Goal: Transaction & Acquisition: Purchase product/service

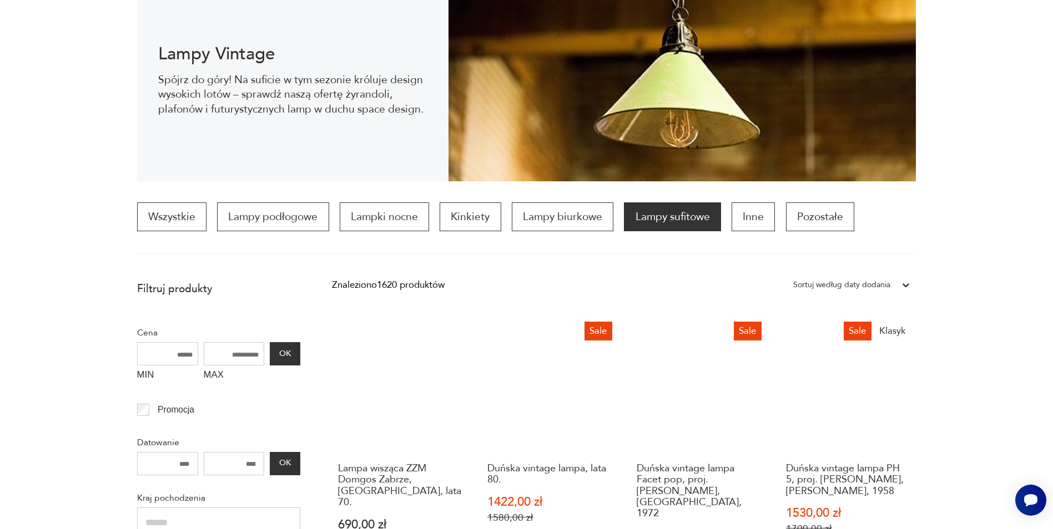
scroll to position [92, 0]
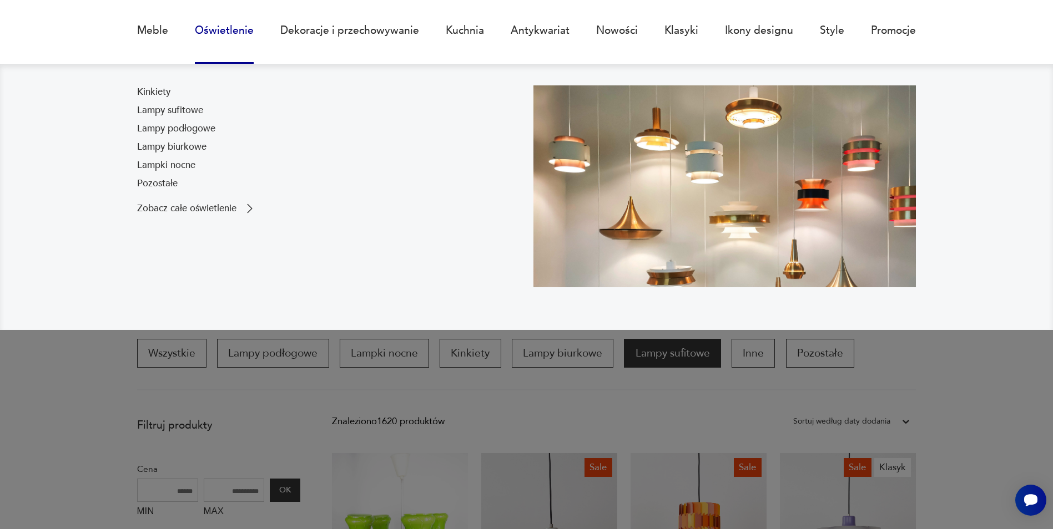
click at [234, 29] on link "Oświetlenie" at bounding box center [224, 30] width 59 height 51
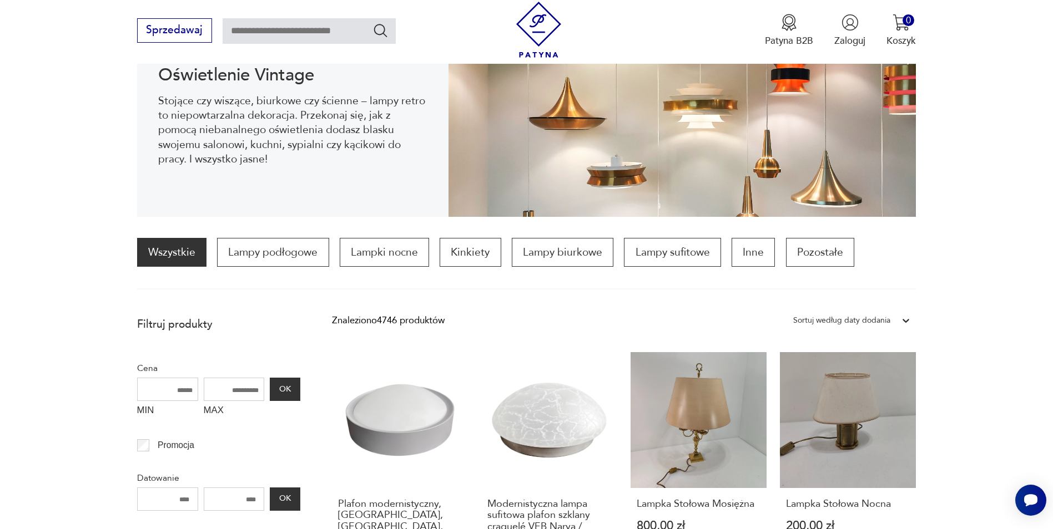
scroll to position [164, 0]
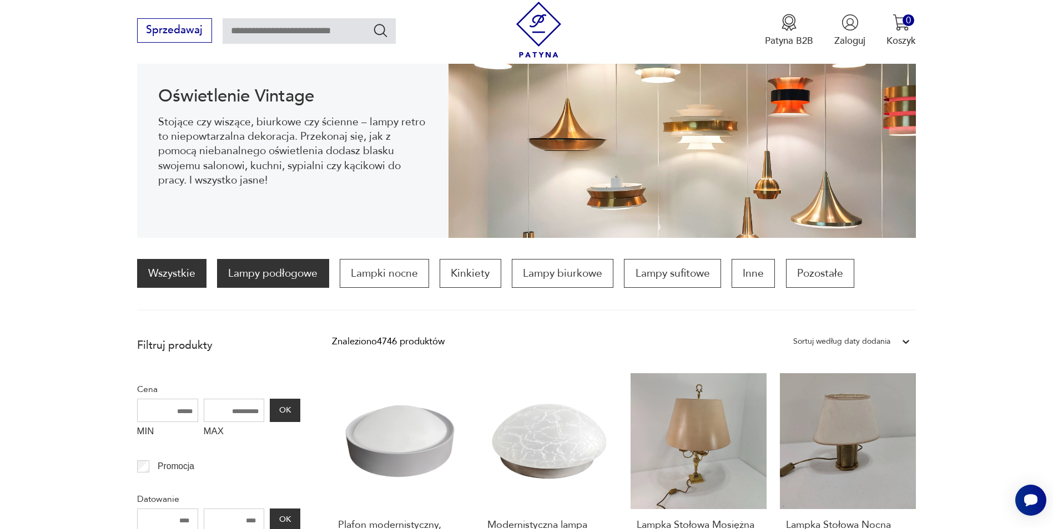
click at [318, 274] on p "Lampy podłogowe" at bounding box center [273, 273] width 112 height 29
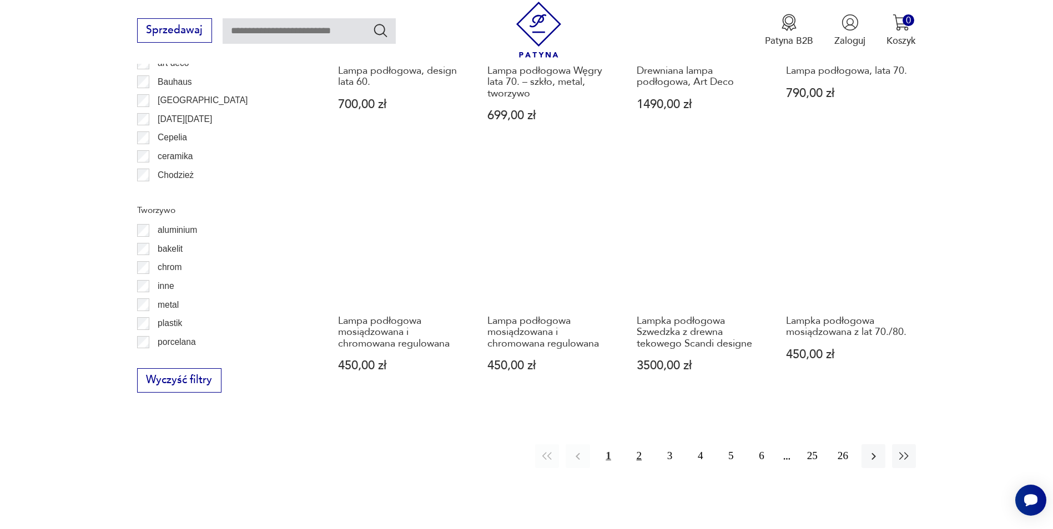
scroll to position [1107, 0]
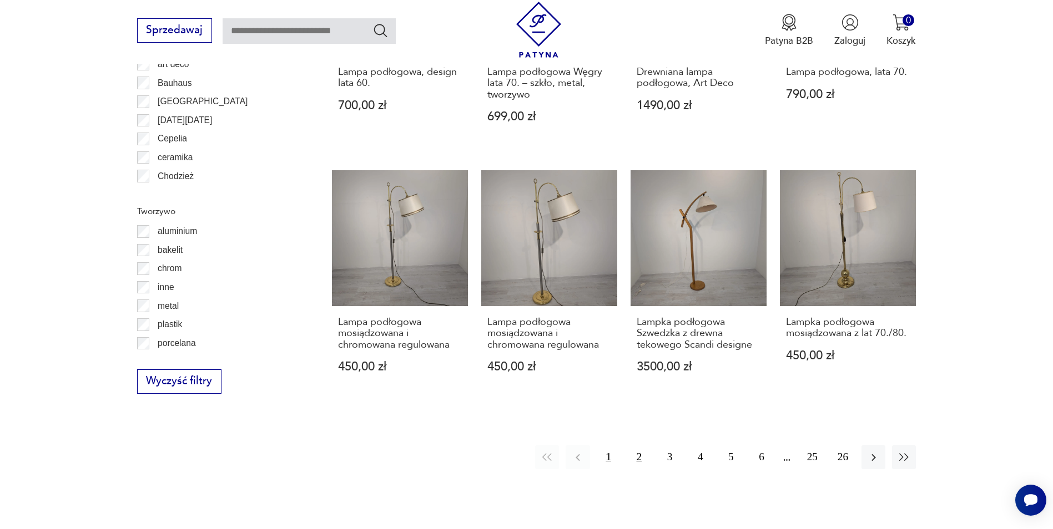
click at [638, 465] on button "2" at bounding box center [639, 458] width 24 height 24
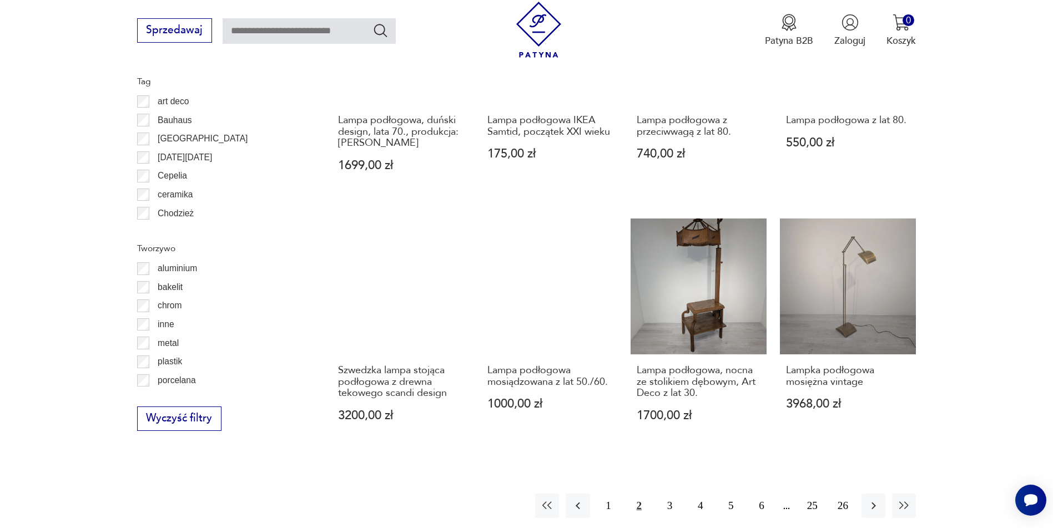
scroll to position [1107, 0]
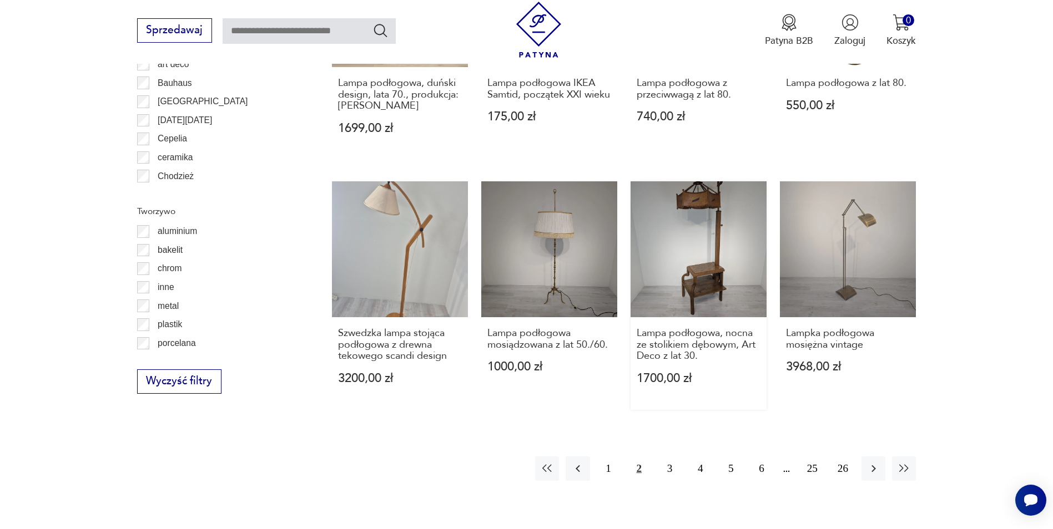
click at [723, 254] on link "Lampa podłogowa, nocna ze stolikiem dębowym, Art Deco z lat 30. 1700,00 zł" at bounding box center [698, 295] width 136 height 229
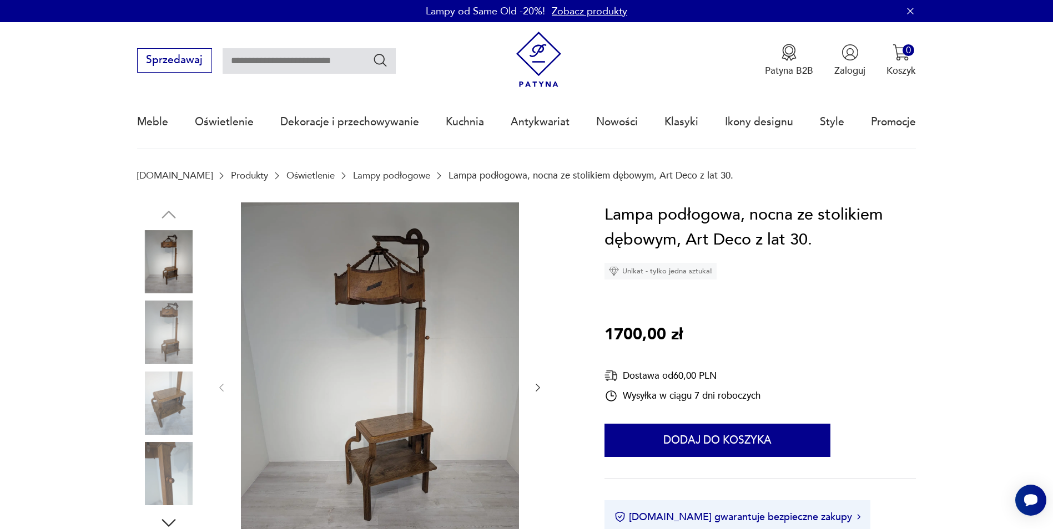
click at [182, 334] on img at bounding box center [168, 332] width 63 height 63
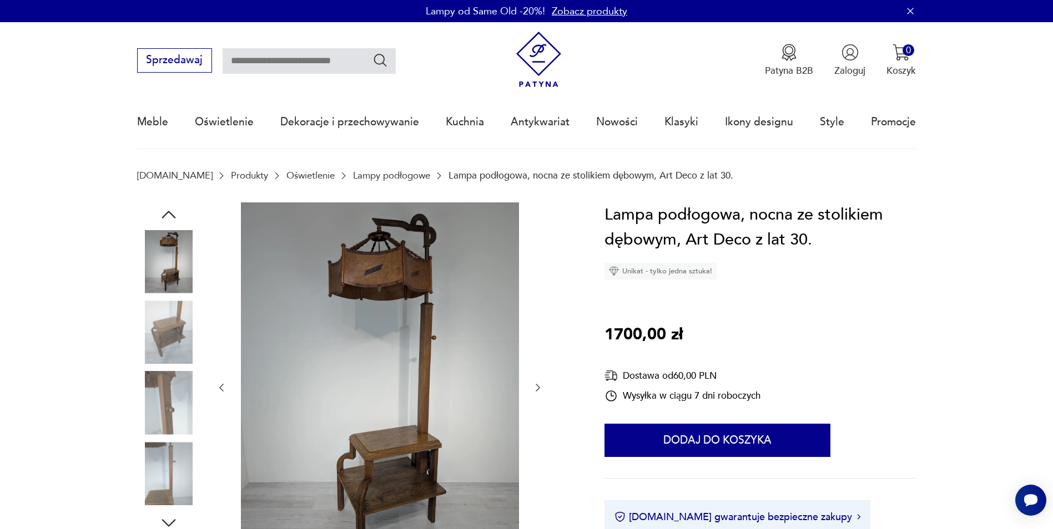
click at [162, 344] on img at bounding box center [168, 332] width 63 height 63
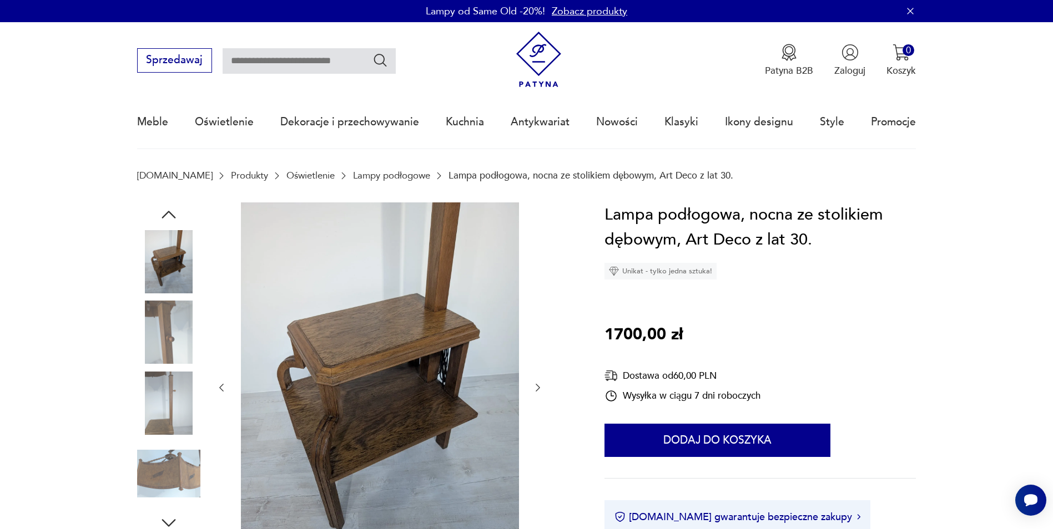
click at [175, 392] on img at bounding box center [168, 403] width 63 height 63
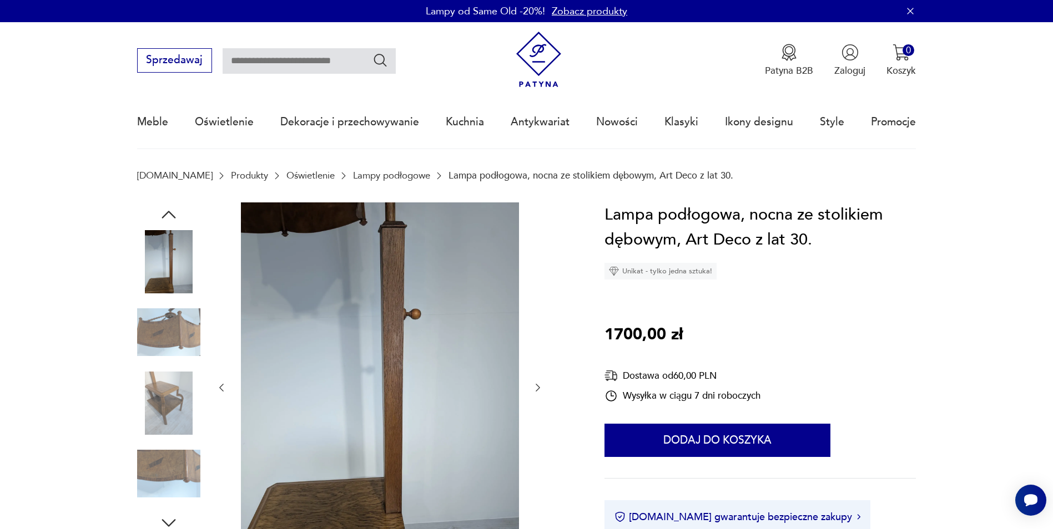
click at [176, 460] on img at bounding box center [168, 473] width 63 height 63
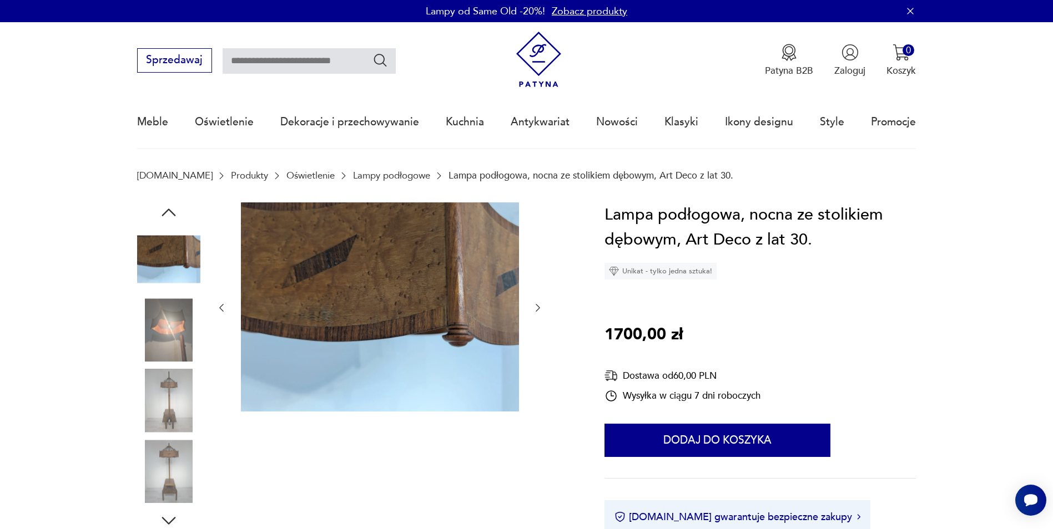
click at [170, 455] on img at bounding box center [168, 471] width 63 height 63
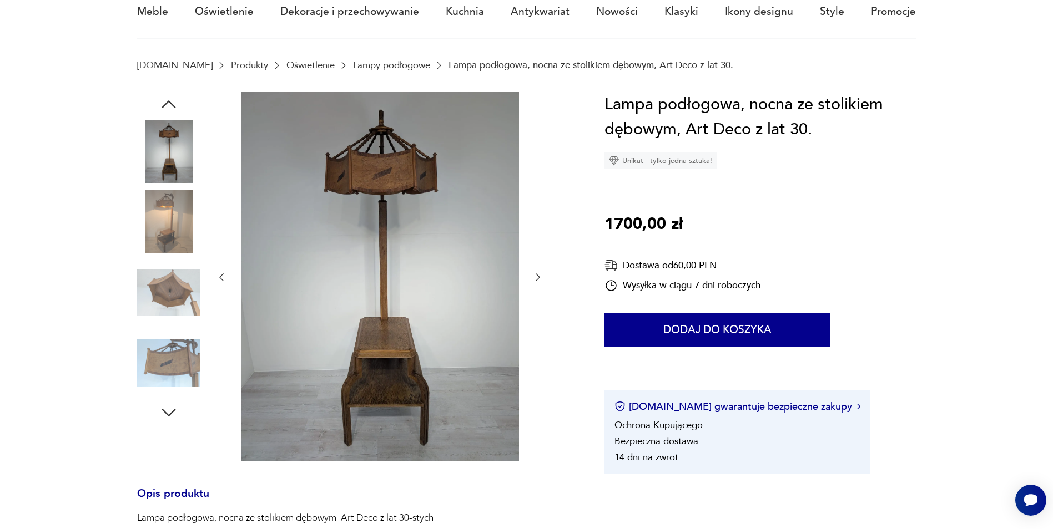
scroll to position [111, 0]
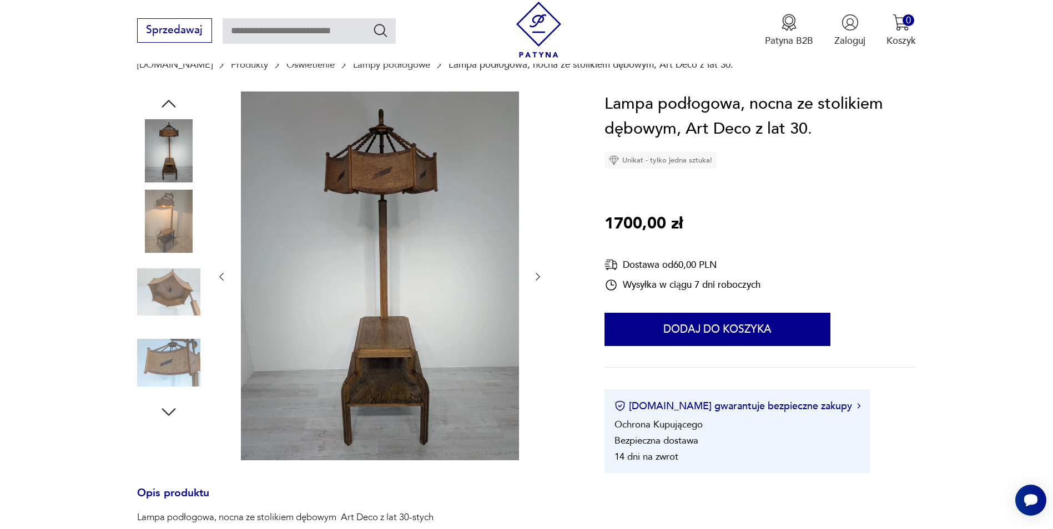
click at [174, 372] on img at bounding box center [168, 362] width 63 height 63
